Goal: Information Seeking & Learning: Learn about a topic

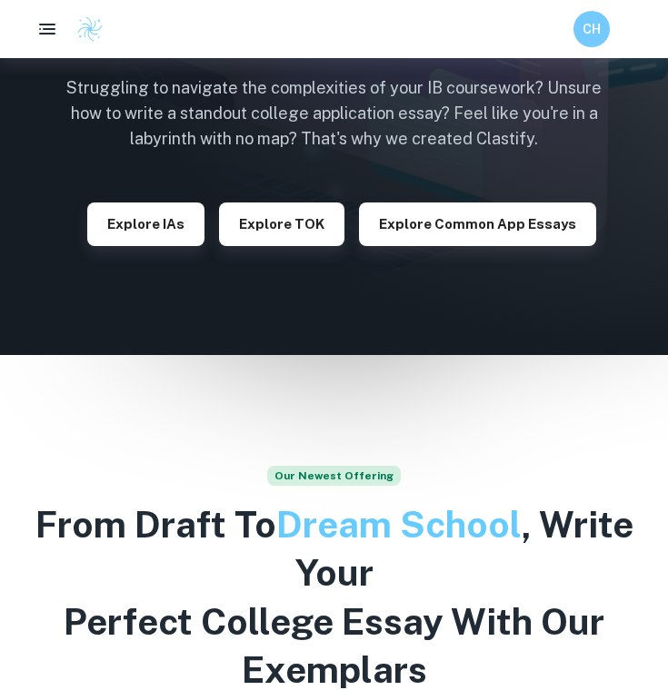
scroll to position [238, 0]
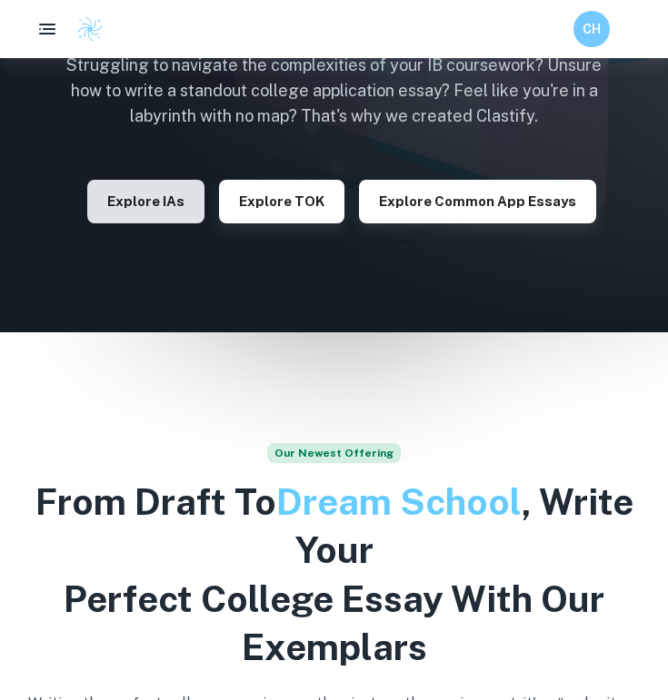
click at [158, 184] on button "Explore IAs" at bounding box center [145, 202] width 117 height 44
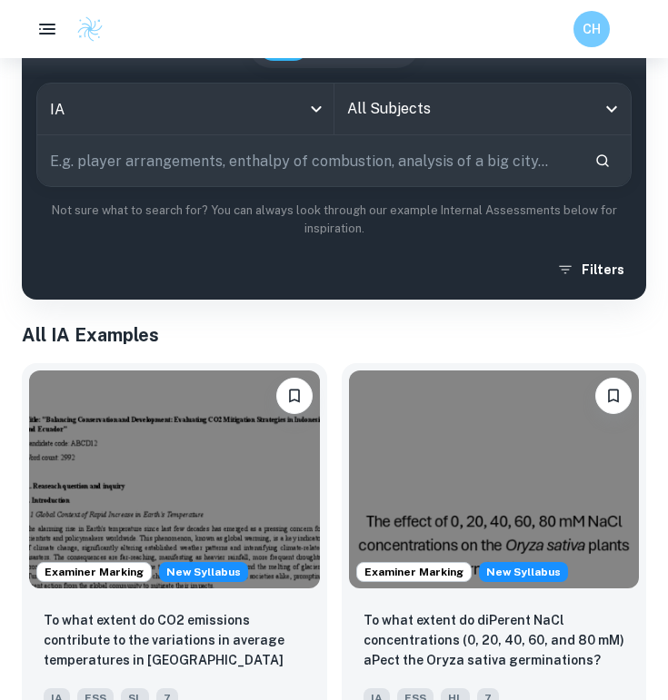
scroll to position [163, 0]
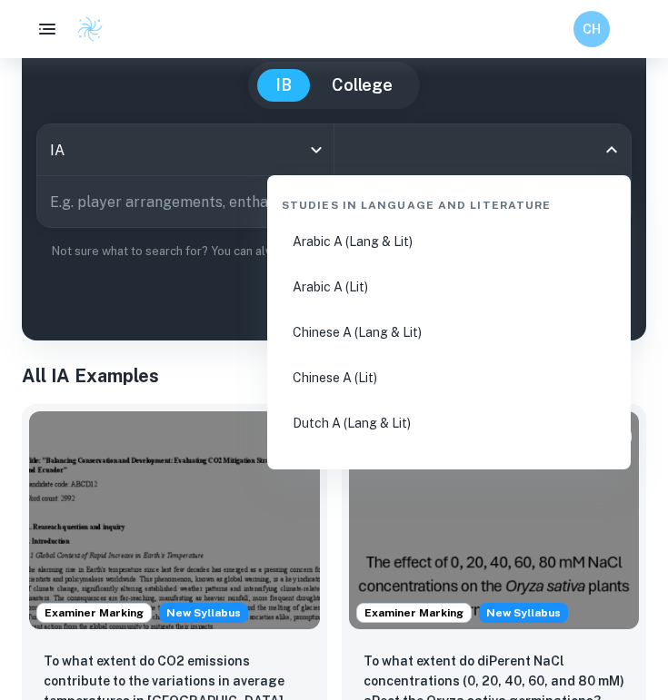
click at [568, 164] on input "All Subjects" at bounding box center [468, 150] width 253 height 35
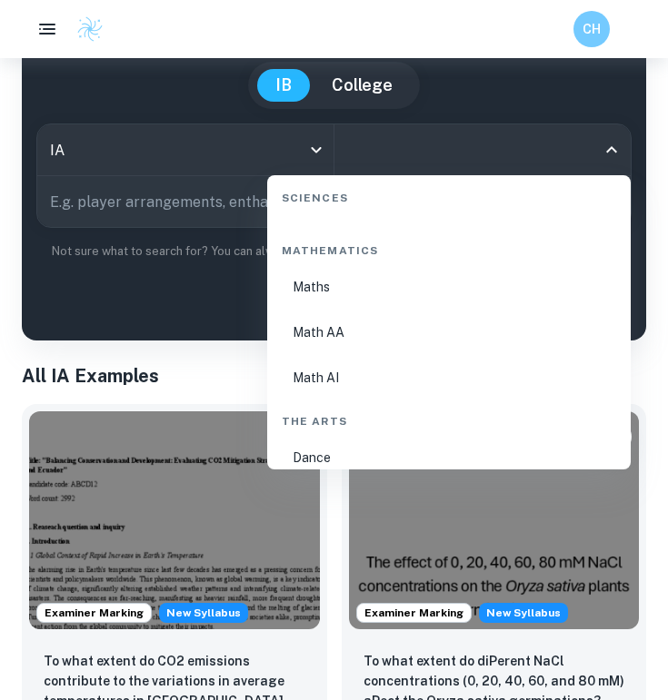
scroll to position [3091, 0]
click at [367, 391] on li "Math AI" at bounding box center [448, 378] width 349 height 42
type input "Math AI"
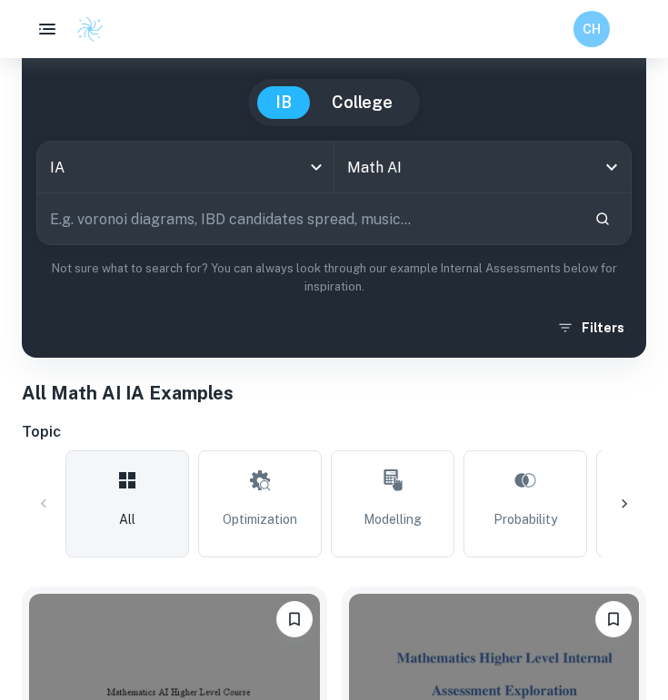
scroll to position [203, 0]
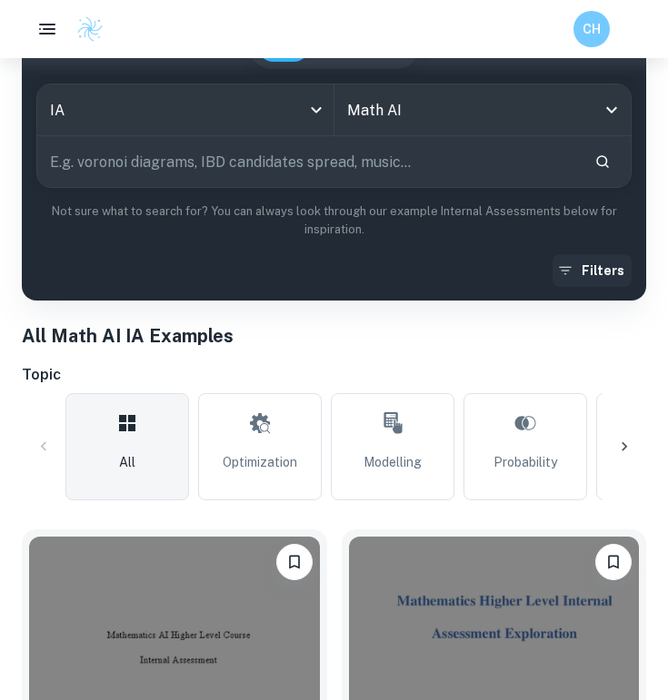
click at [584, 266] on button "Filters" at bounding box center [591, 270] width 79 height 33
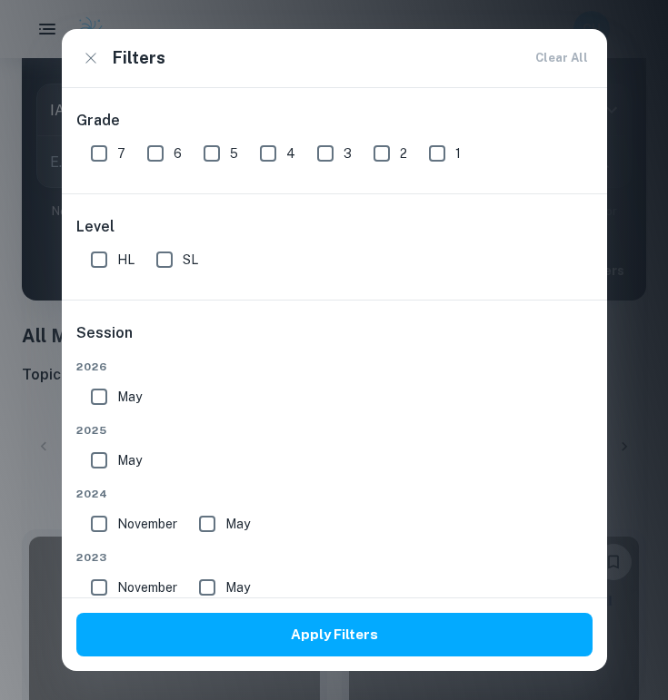
click at [101, 144] on input "7" at bounding box center [99, 153] width 36 height 36
checkbox input "true"
click at [150, 261] on input "SL" at bounding box center [164, 260] width 36 height 36
checkbox input "true"
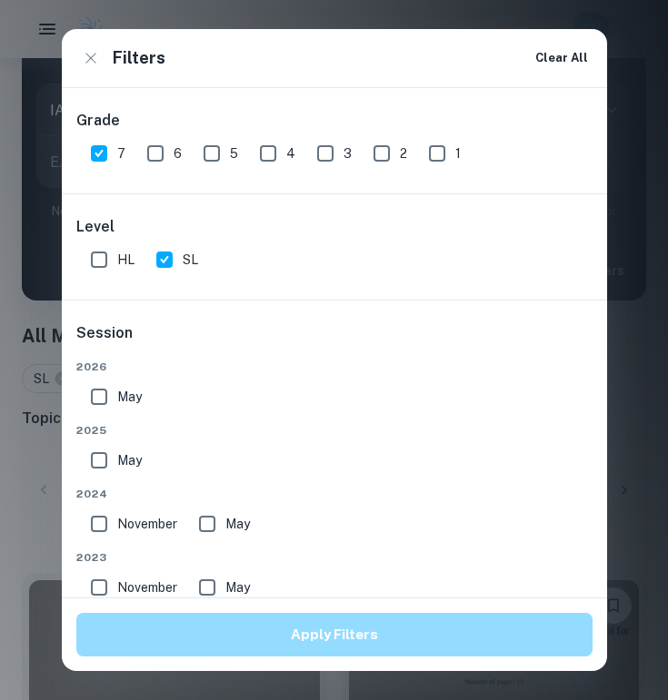
click at [214, 630] on button "Apply Filters" at bounding box center [334, 635] width 516 height 44
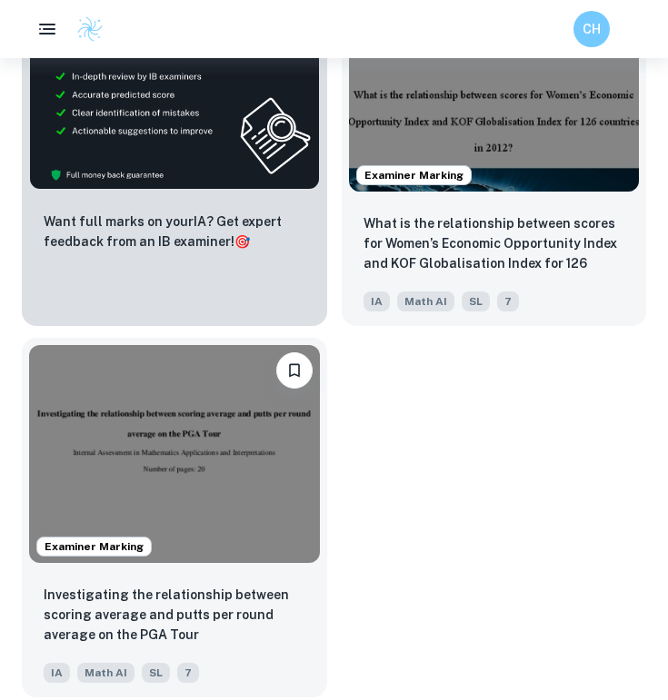
scroll to position [1183, 0]
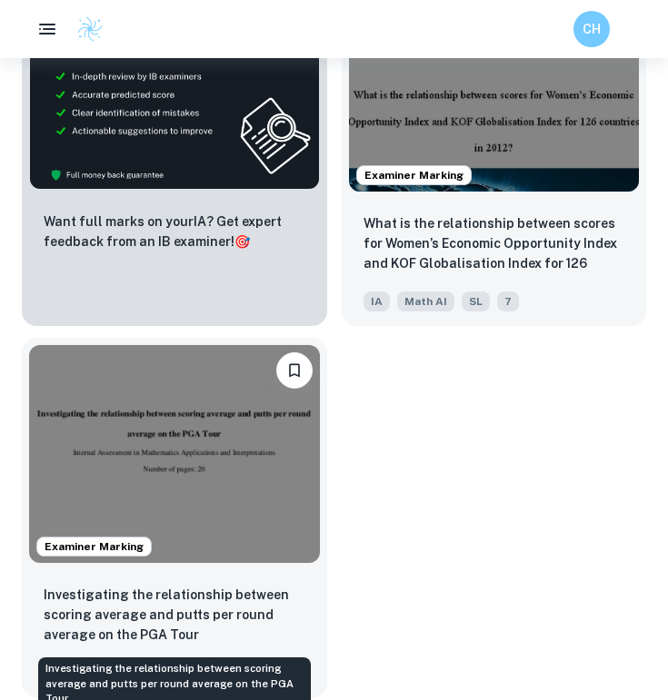
click at [216, 589] on p "Investigating the relationship between scoring average and putts per round aver…" at bounding box center [175, 615] width 262 height 60
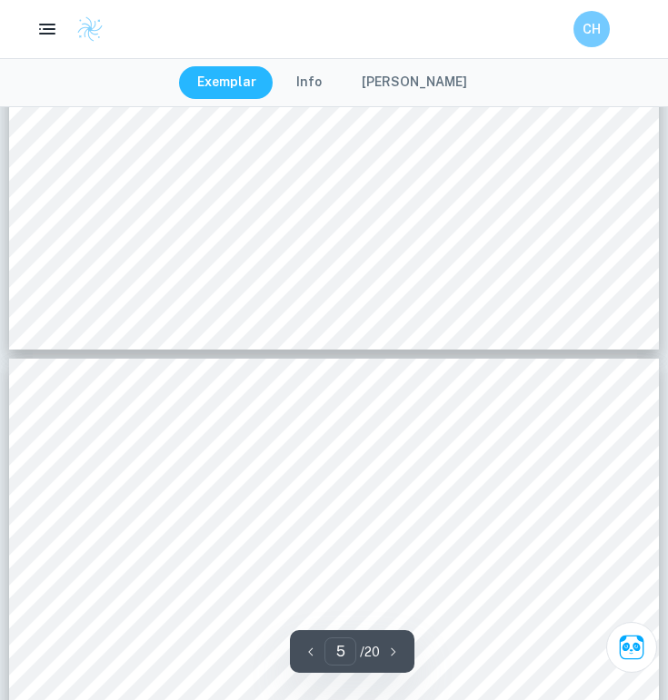
type input "6"
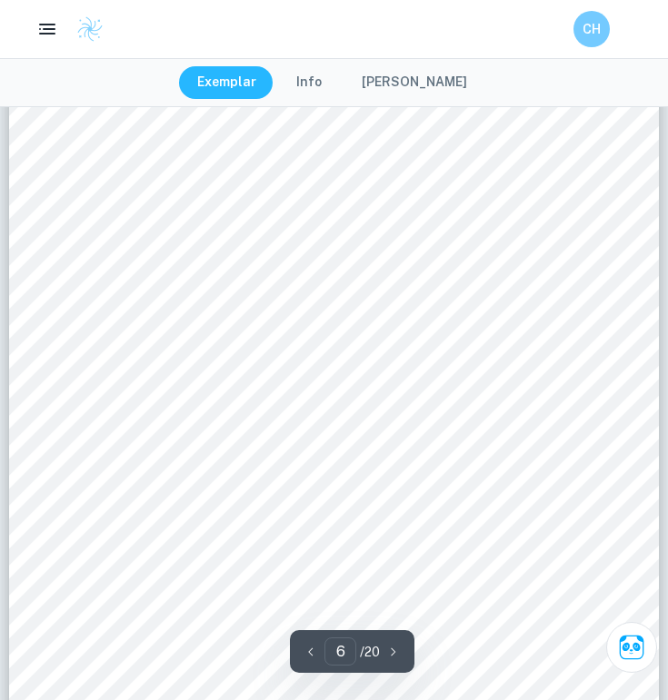
scroll to position [4869, 0]
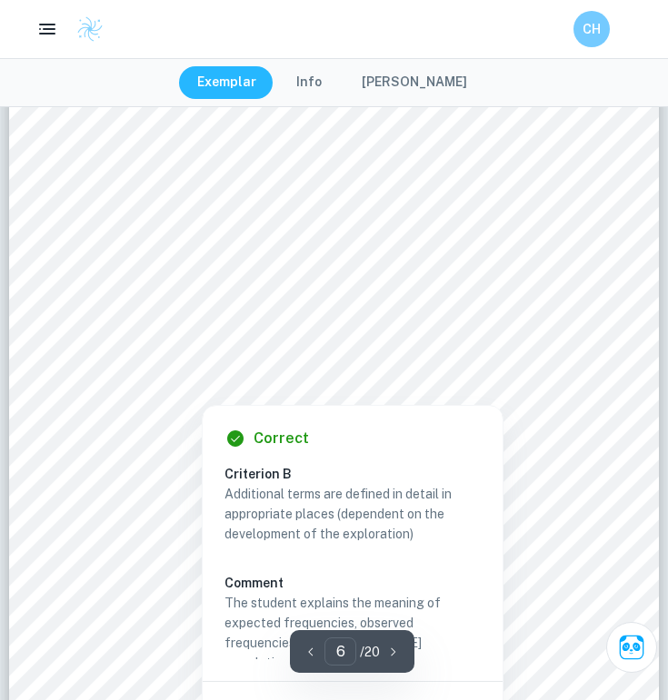
click at [503, 364] on div at bounding box center [516, 371] width 128 height 29
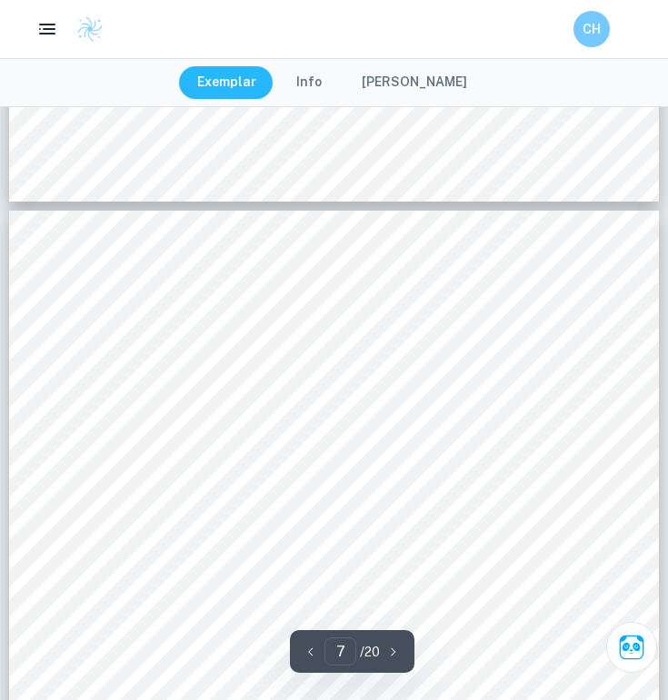
scroll to position [5476, 0]
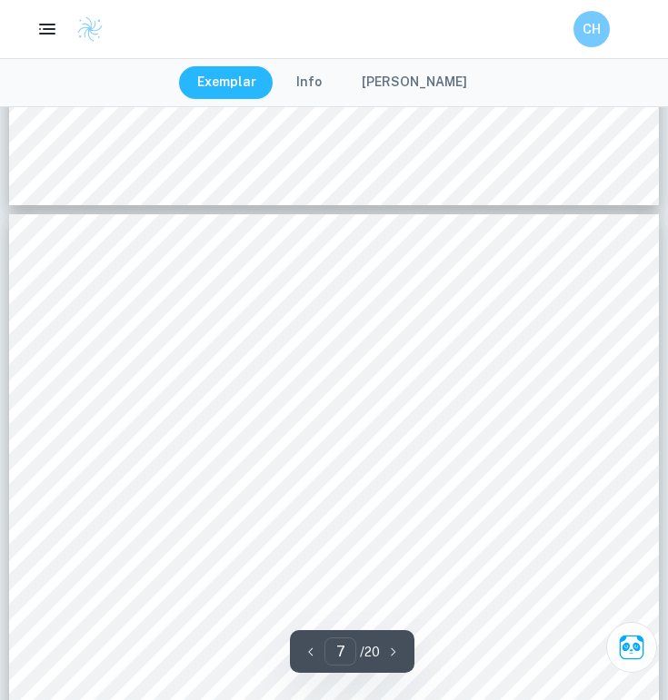
click at [223, 302] on div "7 f e = 44 × 51 95 = 23.6210 … ≈ 23.62 (2 DP) Table 3 Expected frequencies Belo…" at bounding box center [334, 673] width 650 height 918
click at [215, 309] on div "7 f e = 44 × 51 95 = 23.6210 … ≈ 23.62 (2 DP) Table 3 Expected frequencies Belo…" at bounding box center [334, 673] width 650 height 918
drag, startPoint x: 217, startPoint y: 311, endPoint x: 236, endPoint y: 310, distance: 19.1
click at [236, 310] on div "7 f e = 44 × 51 95 = 23.6210 … ≈ 23.62 (2 DP) Table 3 Expected frequencies Belo…" at bounding box center [334, 673] width 650 height 918
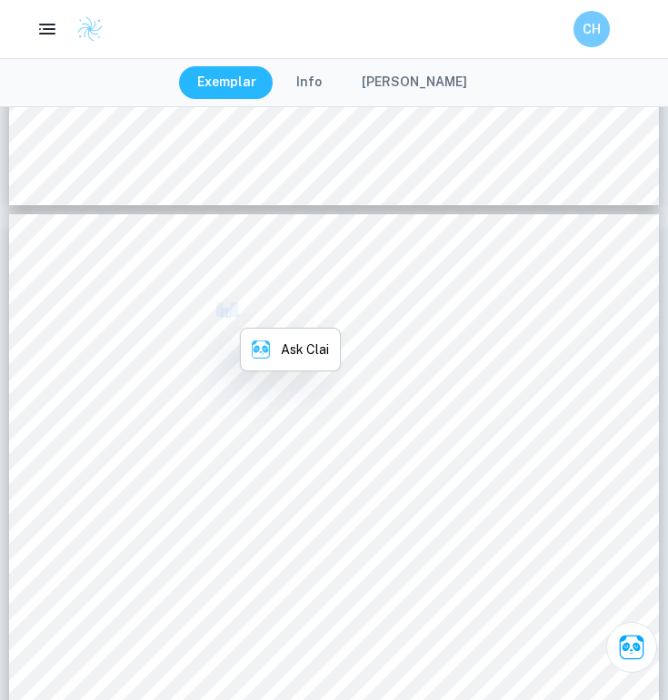
copy div "f e ="
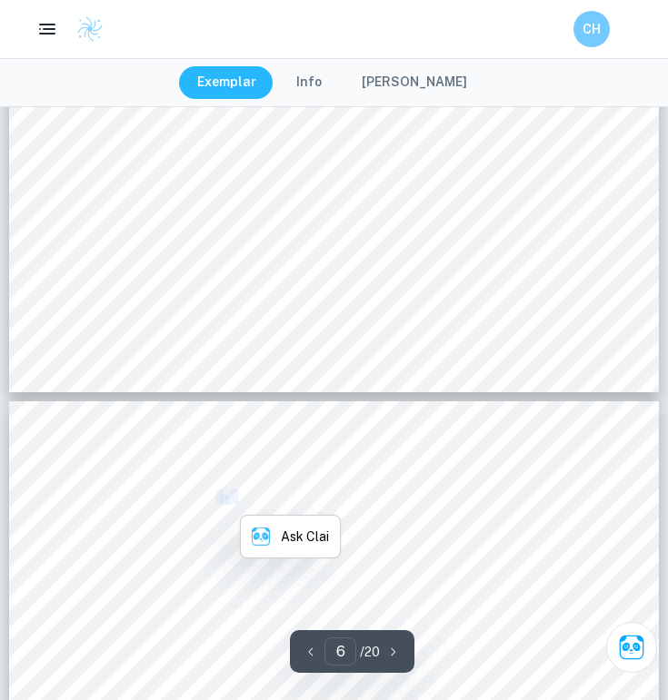
scroll to position [5253, 0]
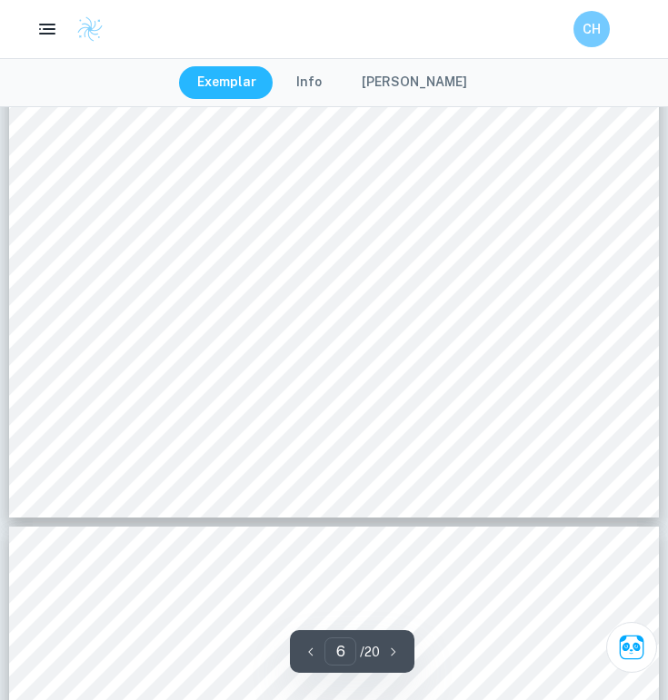
scroll to position [5154, 0]
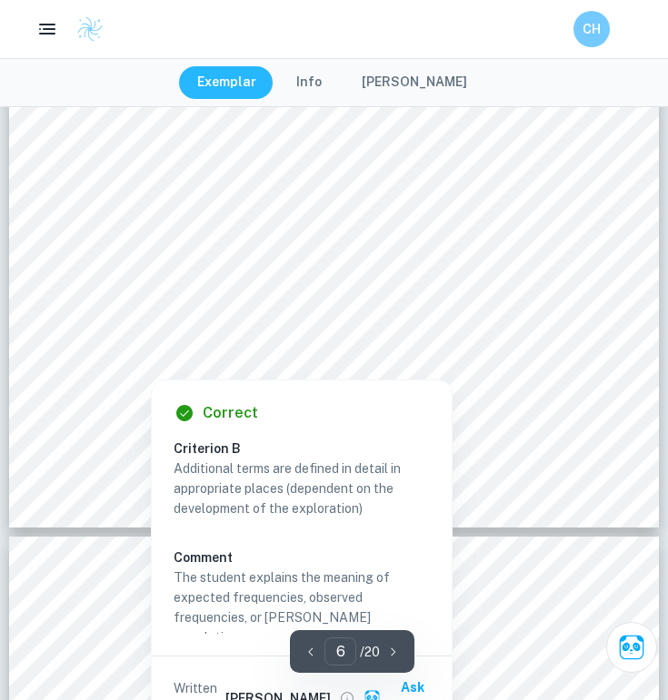
click at [370, 334] on div at bounding box center [333, 337] width 492 height 46
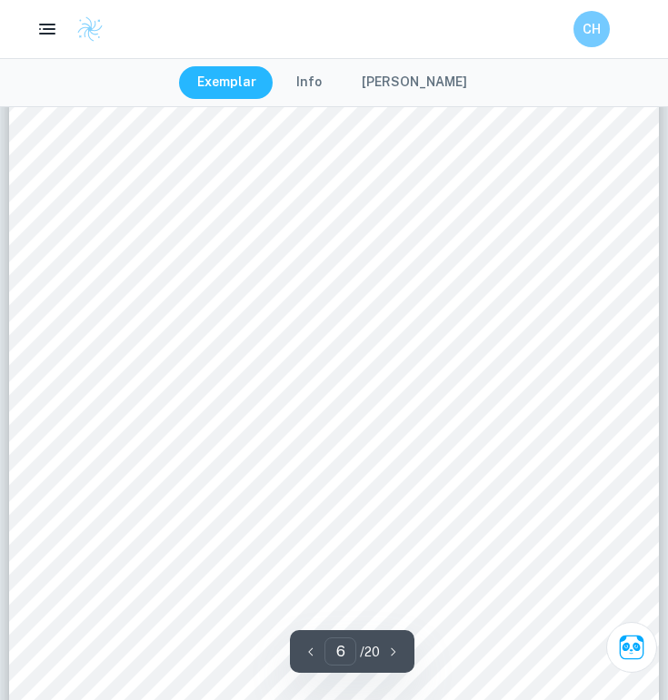
scroll to position [4866, 0]
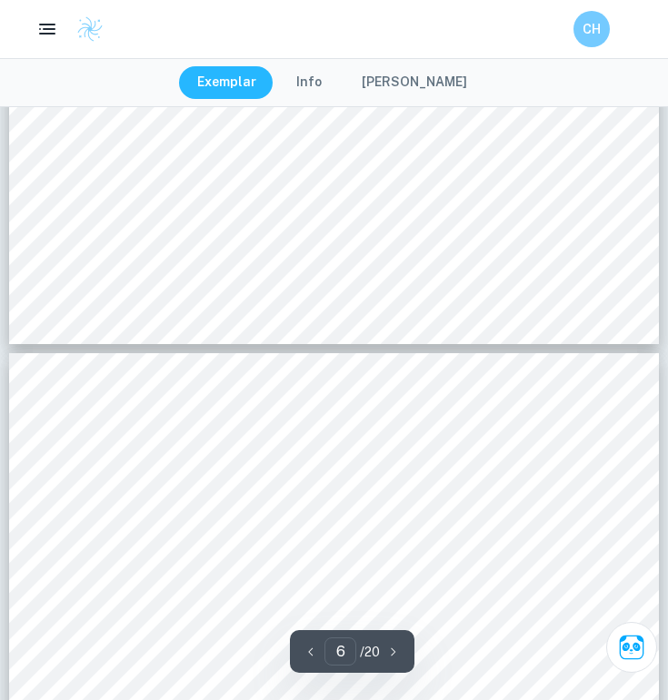
type input "7"
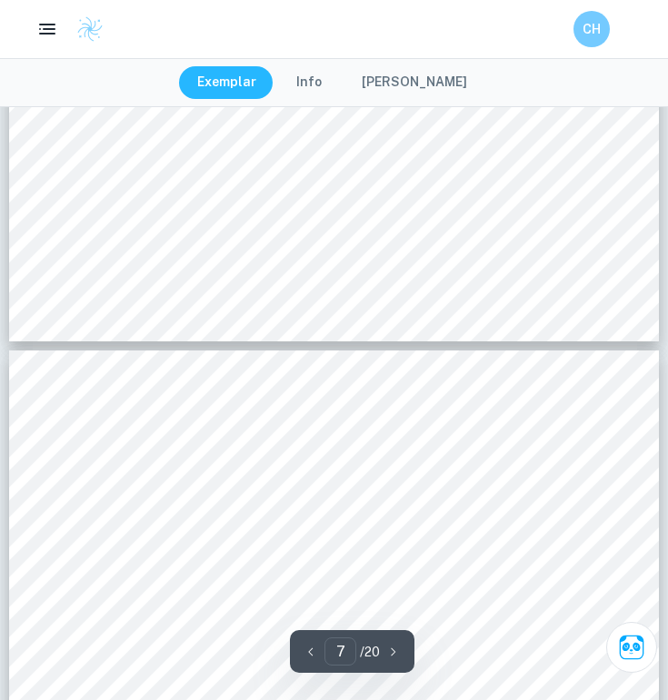
drag, startPoint x: 217, startPoint y: 447, endPoint x: 227, endPoint y: 447, distance: 10.0
copy div "f e"
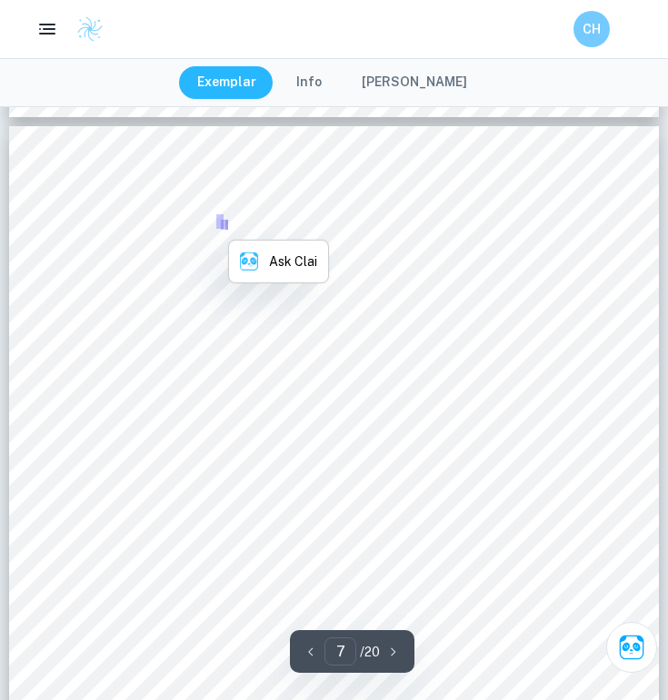
scroll to position [5593, 0]
